Goal: Find specific page/section: Find specific page/section

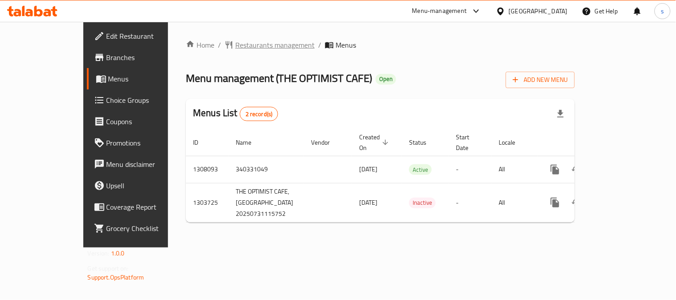
click at [235, 41] on span "Restaurants management" at bounding box center [274, 45] width 79 height 11
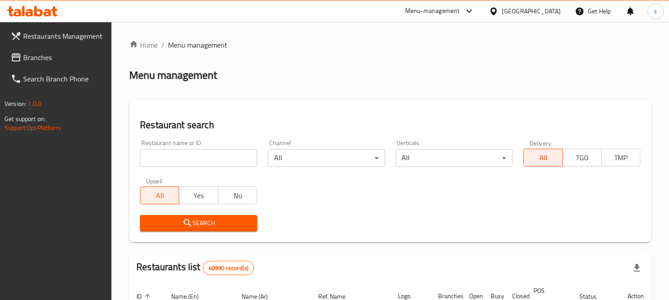
click at [199, 154] on input "search" at bounding box center [198, 158] width 117 height 18
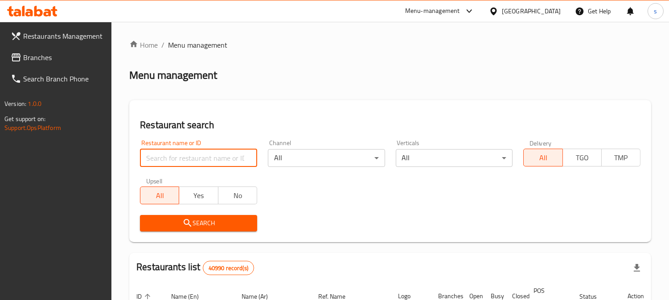
paste input "702954"
type input "702954"
click button "Search" at bounding box center [198, 223] width 117 height 16
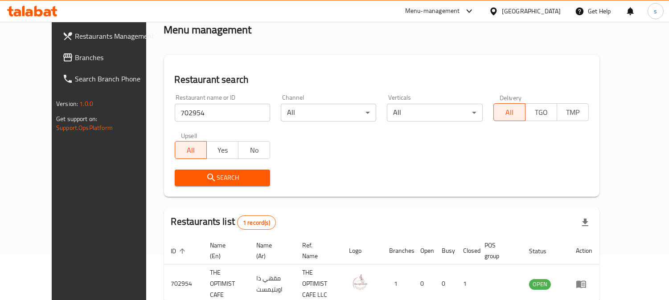
scroll to position [90, 0]
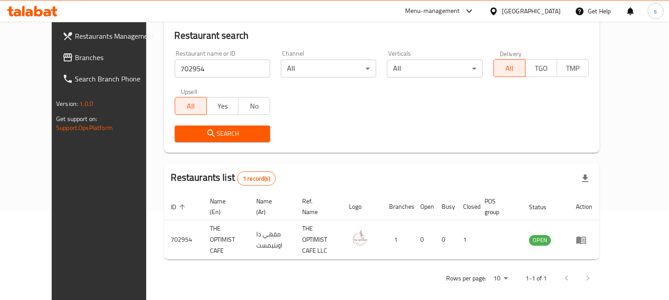
click at [57, 51] on link "Branches" at bounding box center [109, 57] width 108 height 21
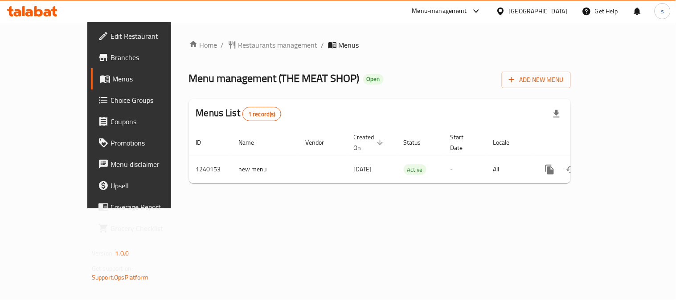
click at [240, 37] on div "Home / Restaurants management / Menus Menu management ( THE MEAT SHOP ) Open Ad…" at bounding box center [379, 115] width 417 height 187
click at [238, 45] on span "Restaurants management" at bounding box center [277, 45] width 79 height 11
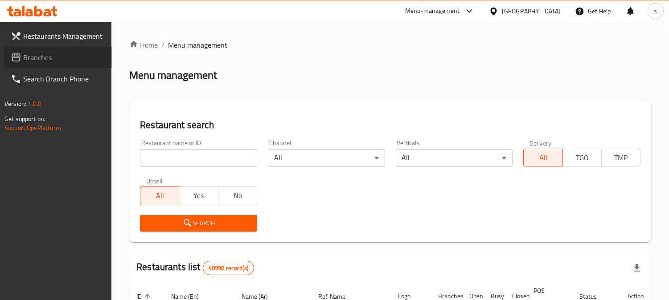
click at [33, 59] on span "Branches" at bounding box center [64, 57] width 82 height 11
